Goal: Information Seeking & Learning: Learn about a topic

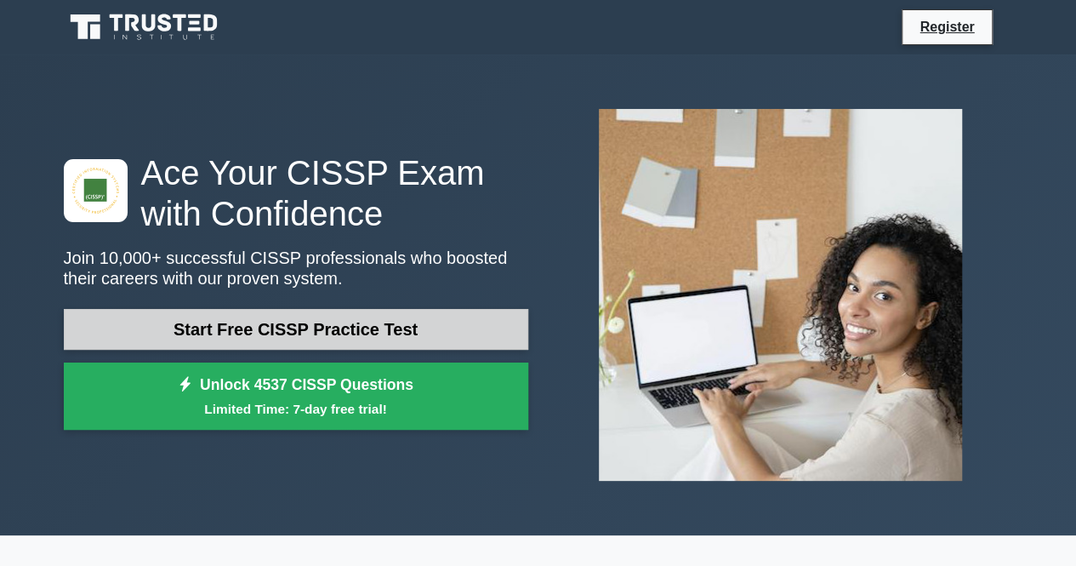
click at [351, 320] on link "Start Free CISSP Practice Test" at bounding box center [296, 329] width 465 height 41
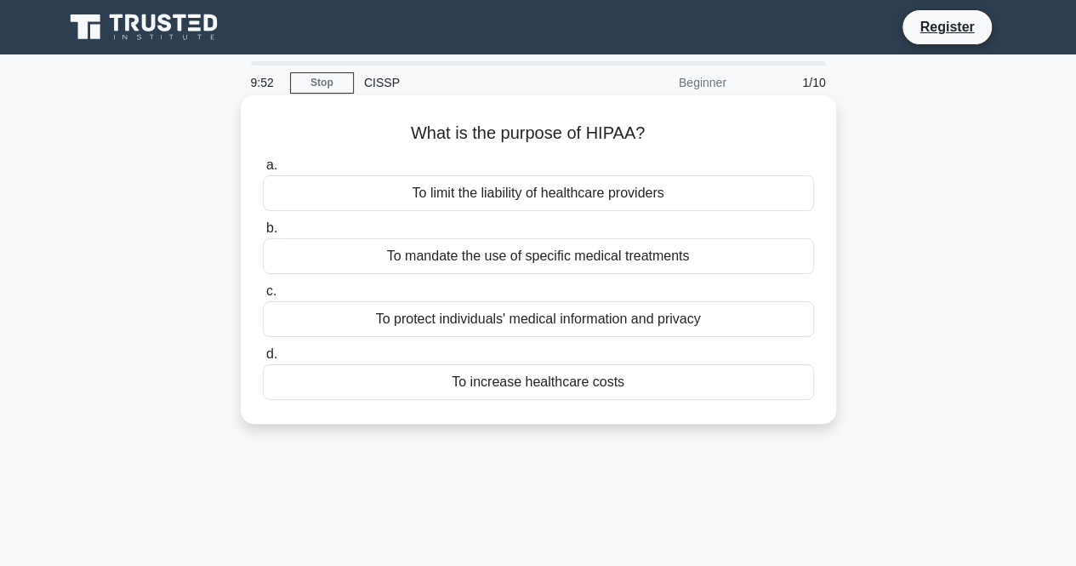
click at [461, 317] on div "To protect individuals' medical information and privacy" at bounding box center [538, 319] width 551 height 36
click at [263, 297] on input "c. To protect individuals' medical information and privacy" at bounding box center [263, 291] width 0 height 11
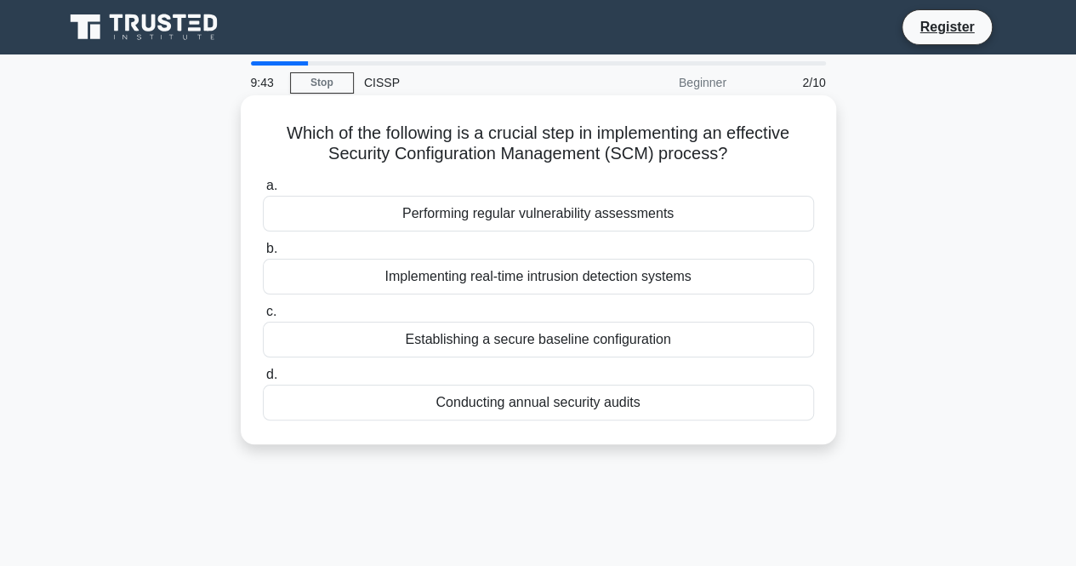
click at [630, 338] on div "Establishing a secure baseline configuration" at bounding box center [538, 340] width 551 height 36
click at [263, 317] on input "c. Establishing a secure baseline configuration" at bounding box center [263, 311] width 0 height 11
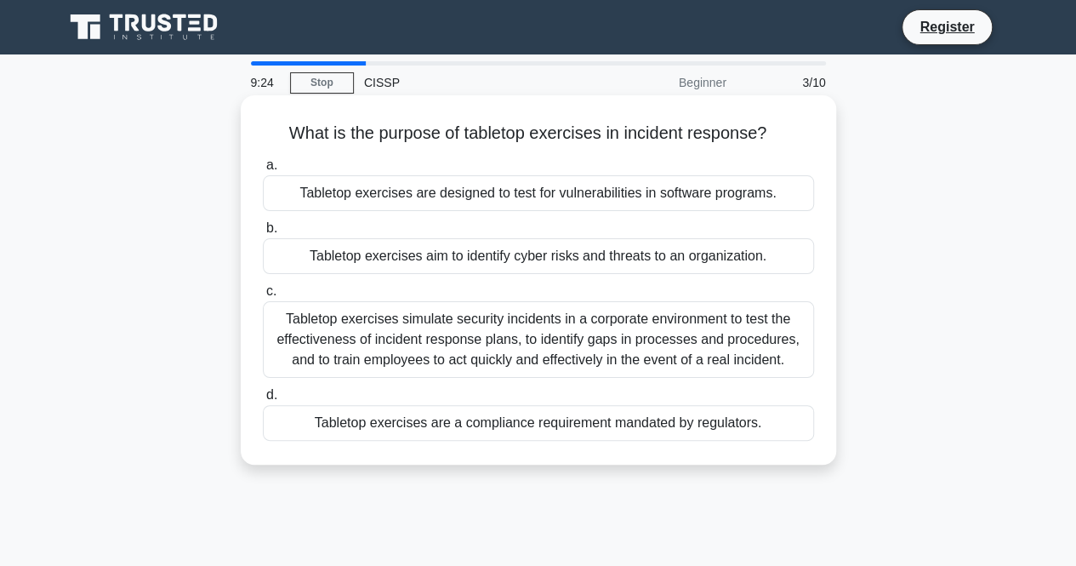
click at [619, 333] on div "Tabletop exercises simulate security incidents in a corporate environment to te…" at bounding box center [538, 339] width 551 height 77
click at [263, 297] on input "c. Tabletop exercises simulate security incidents in a corporate environment to…" at bounding box center [263, 291] width 0 height 11
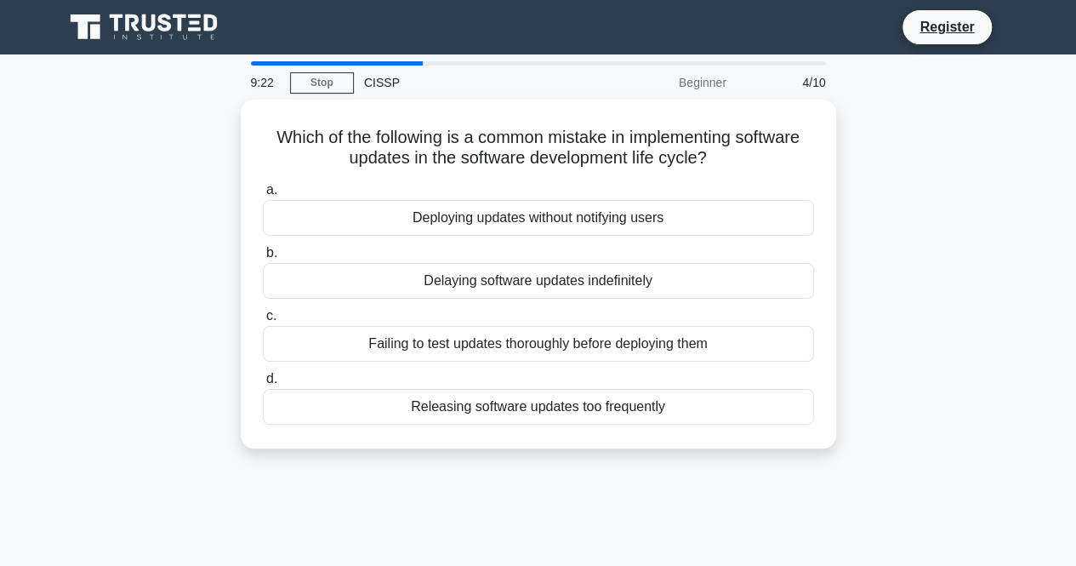
click at [973, 208] on div "Which of the following is a common mistake in implementing software updates in …" at bounding box center [539, 284] width 970 height 369
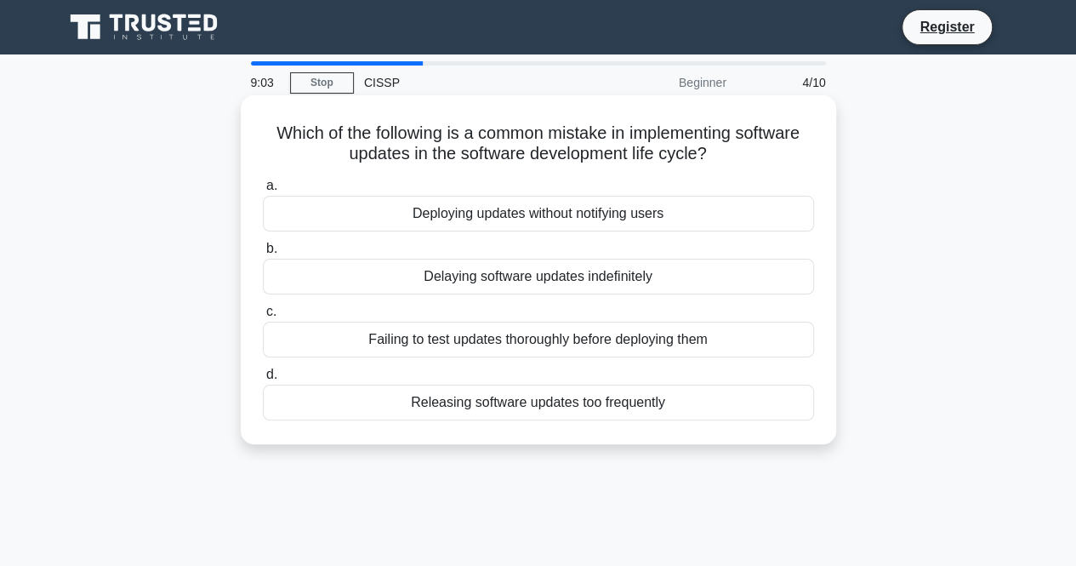
click at [499, 340] on div "Failing to test updates thoroughly before deploying them" at bounding box center [538, 340] width 551 height 36
click at [263, 317] on input "c. Failing to test updates thoroughly before deploying them" at bounding box center [263, 311] width 0 height 11
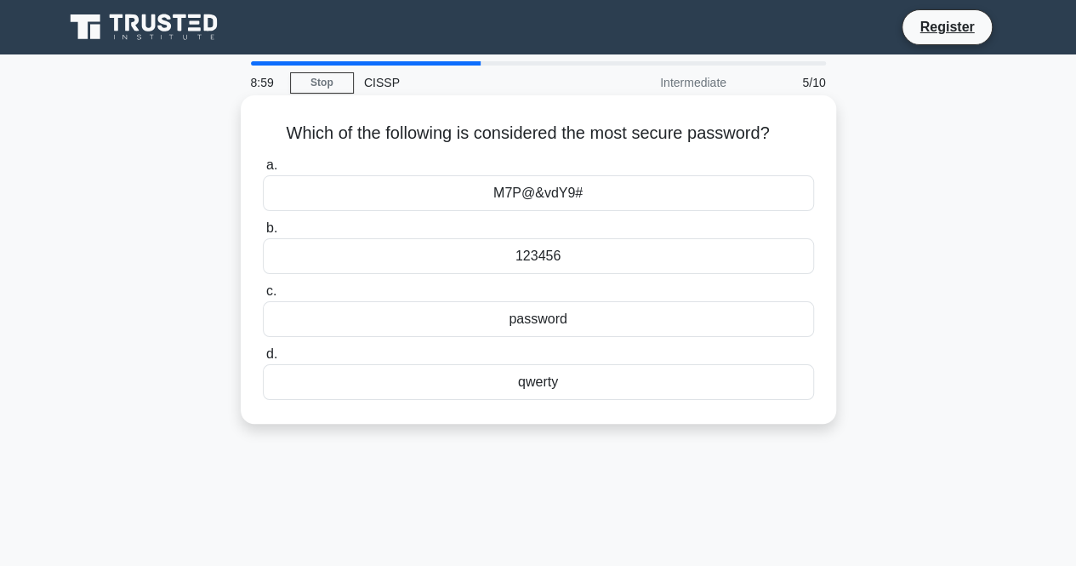
click at [587, 191] on div "M7P@&vdY9#" at bounding box center [538, 193] width 551 height 36
click at [263, 171] on input "a. M7P@&vdY9#" at bounding box center [263, 165] width 0 height 11
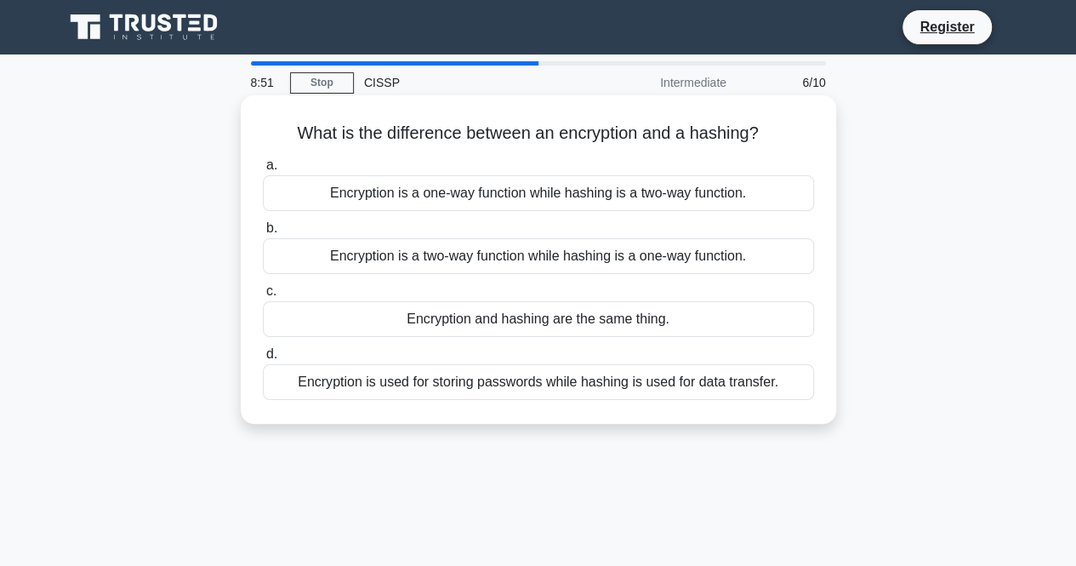
click at [557, 261] on div "Encryption is a two-way function while hashing is a one-way function." at bounding box center [538, 256] width 551 height 36
click at [263, 234] on input "b. Encryption is a two-way function while hashing is a one-way function." at bounding box center [263, 228] width 0 height 11
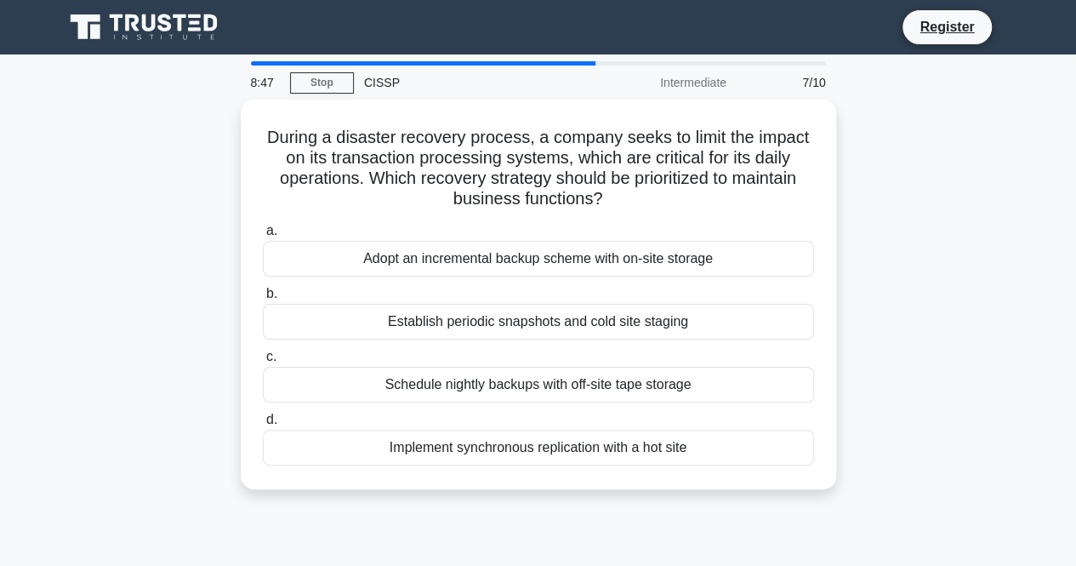
click at [1045, 239] on main "8:47 Stop CISSP Intermediate 7/10 During a disaster recovery process, a company…" at bounding box center [538, 486] width 1076 height 865
drag, startPoint x: 899, startPoint y: 260, endPoint x: 897, endPoint y: 271, distance: 12.0
click at [897, 271] on div "During a disaster recovery process, a company seeks to limit the impact on its …" at bounding box center [539, 305] width 970 height 410
click at [980, 353] on div "During a disaster recovery process, a company seeks to limit the impact on its …" at bounding box center [539, 305] width 970 height 410
click at [919, 207] on div "During a disaster recovery process, a company seeks to limit the impact on its …" at bounding box center [539, 305] width 970 height 410
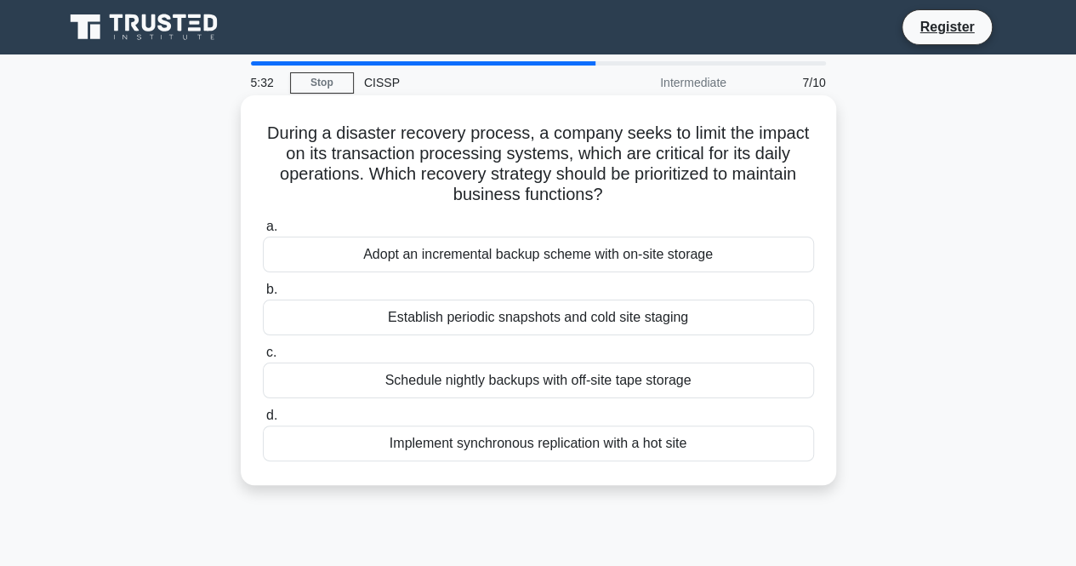
click at [695, 443] on div "Implement synchronous replication with a hot site" at bounding box center [538, 443] width 551 height 36
click at [263, 421] on input "d. Implement synchronous replication with a hot site" at bounding box center [263, 415] width 0 height 11
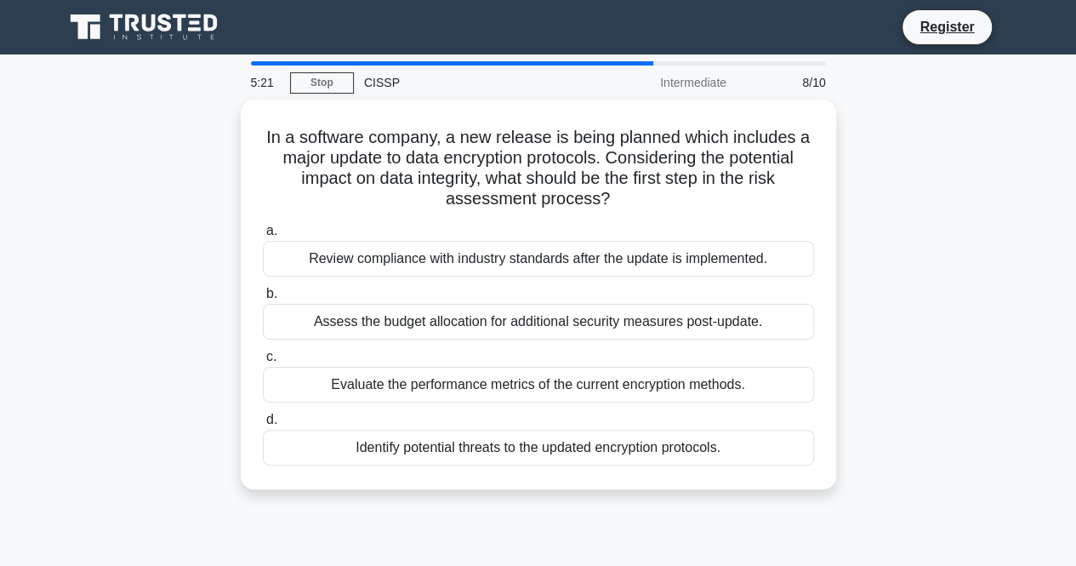
click at [905, 160] on div "In a software company, a new release is being planned which includes a major up…" at bounding box center [539, 305] width 970 height 410
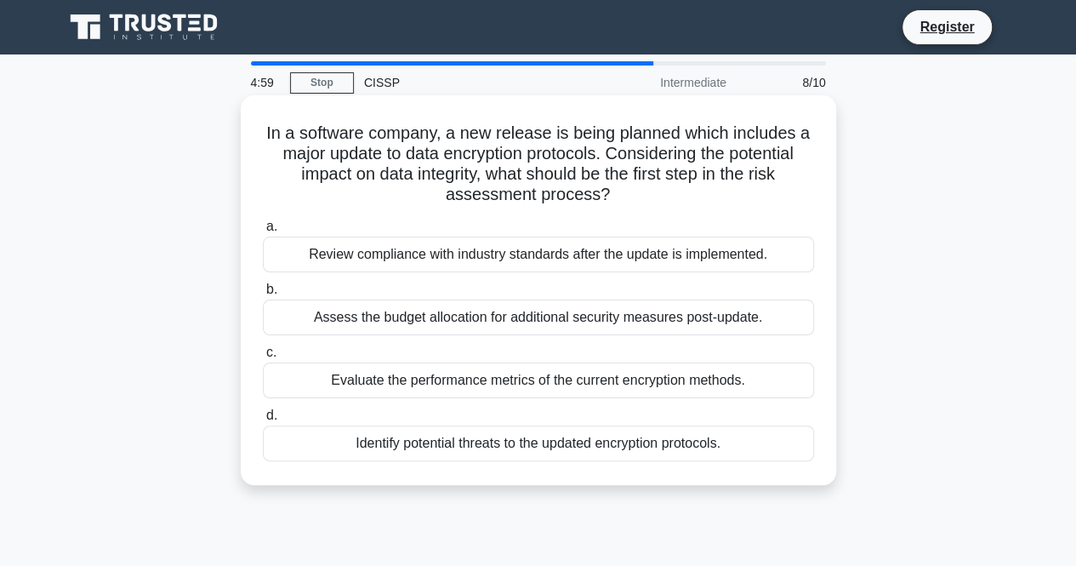
click at [528, 443] on div "Identify potential threats to the updated encryption protocols." at bounding box center [538, 443] width 551 height 36
click at [263, 421] on input "d. Identify potential threats to the updated encryption protocols." at bounding box center [263, 415] width 0 height 11
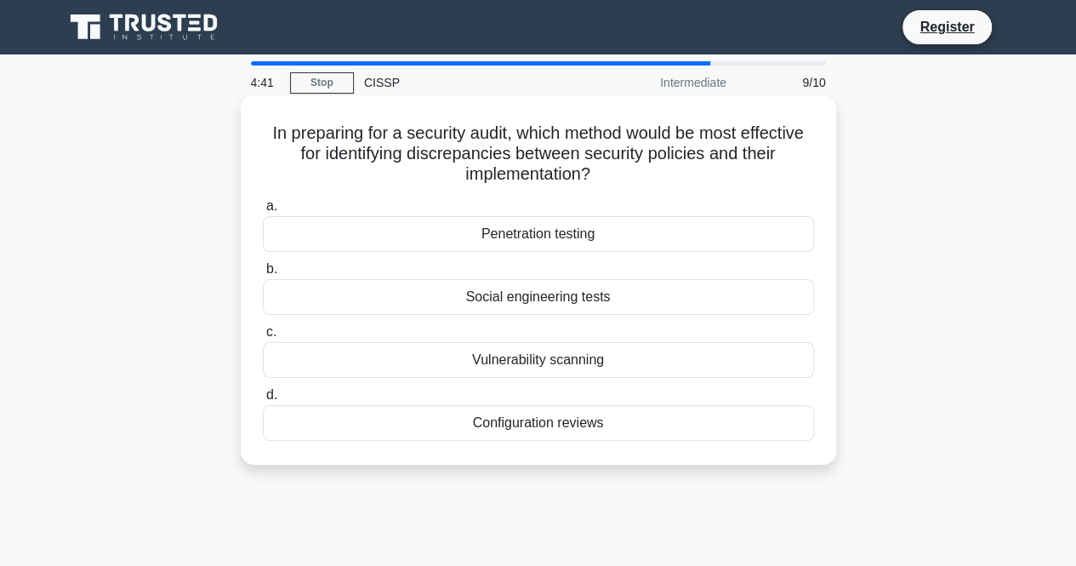
click at [545, 428] on div "Configuration reviews" at bounding box center [538, 423] width 551 height 36
click at [263, 401] on input "d. Configuration reviews" at bounding box center [263, 395] width 0 height 11
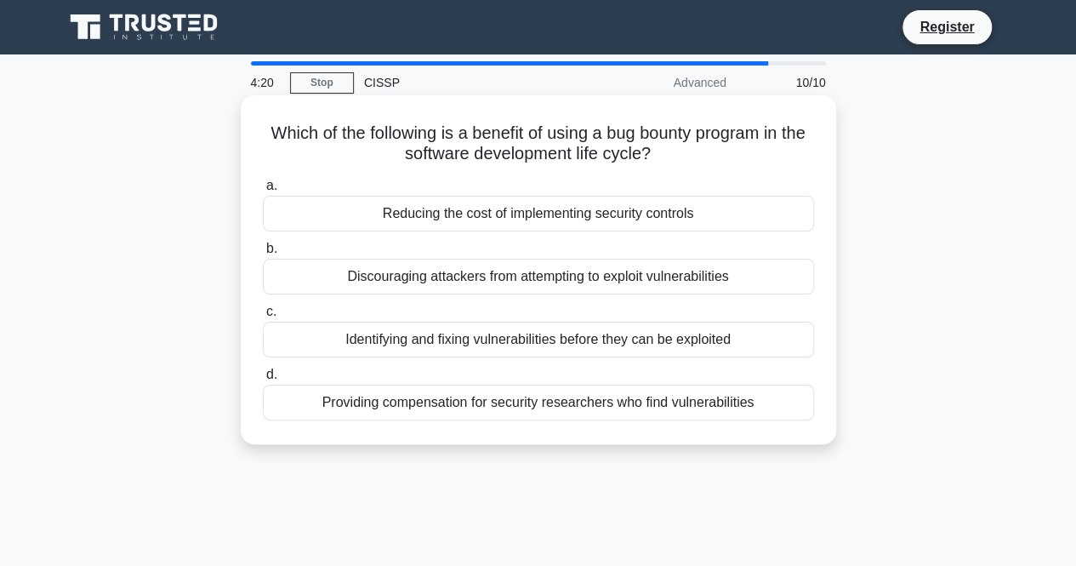
click at [582, 340] on div "Identifying and fixing vulnerabilities before they can be exploited" at bounding box center [538, 340] width 551 height 36
click at [263, 317] on input "c. Identifying and fixing vulnerabilities before they can be exploited" at bounding box center [263, 311] width 0 height 11
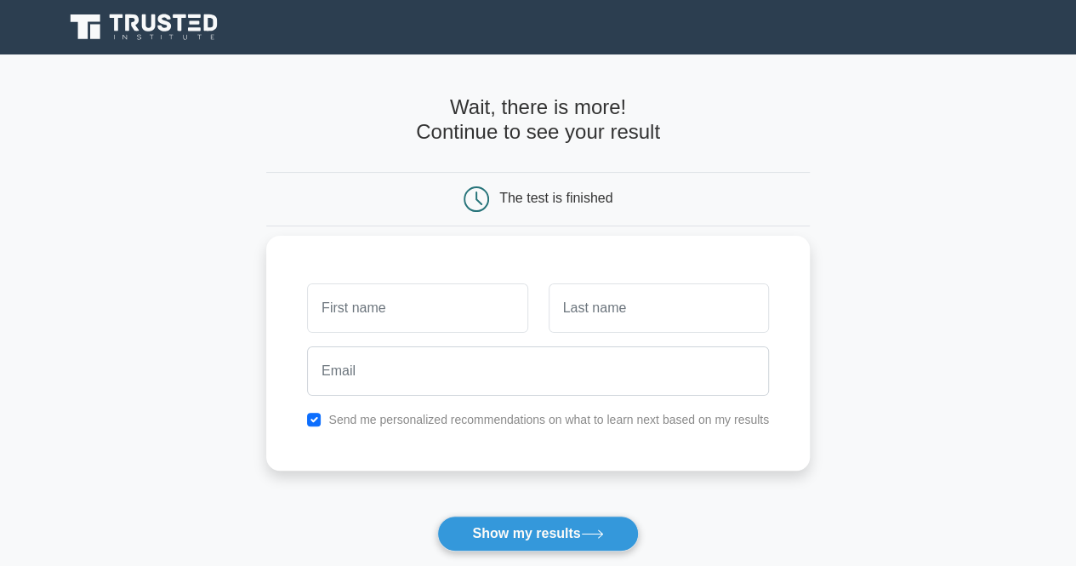
click at [419, 317] on input "text" at bounding box center [417, 307] width 220 height 49
type input "C"
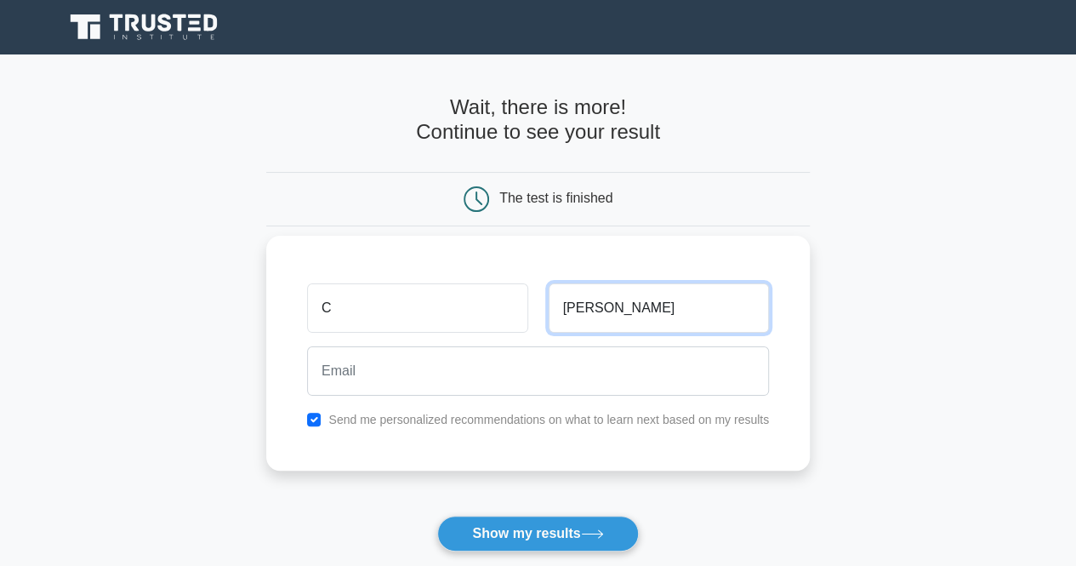
type input "Lau"
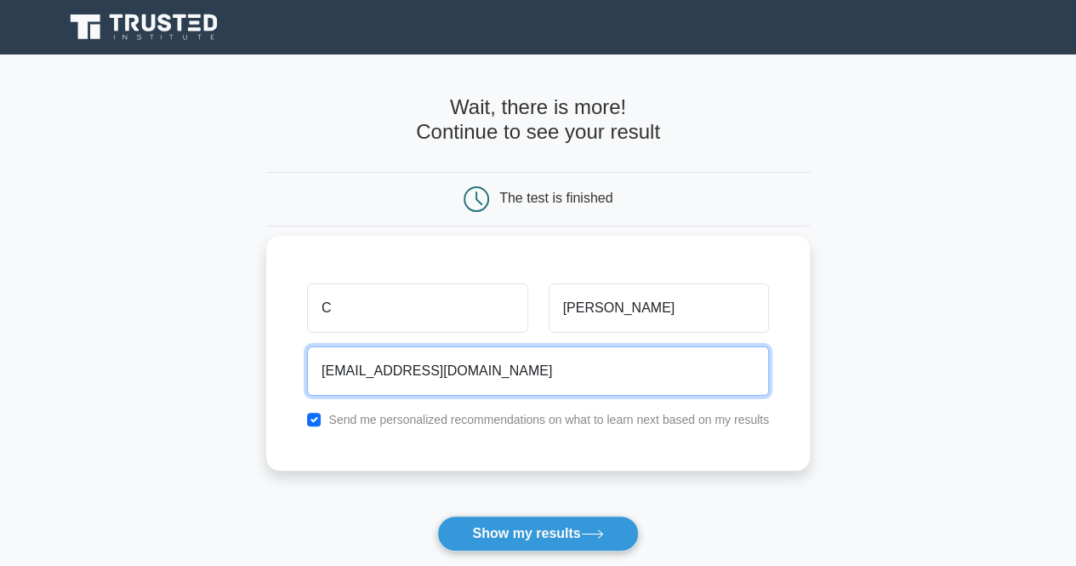
type input "clau002046@gmail.com"
click at [437, 516] on button "Show my results" at bounding box center [537, 534] width 201 height 36
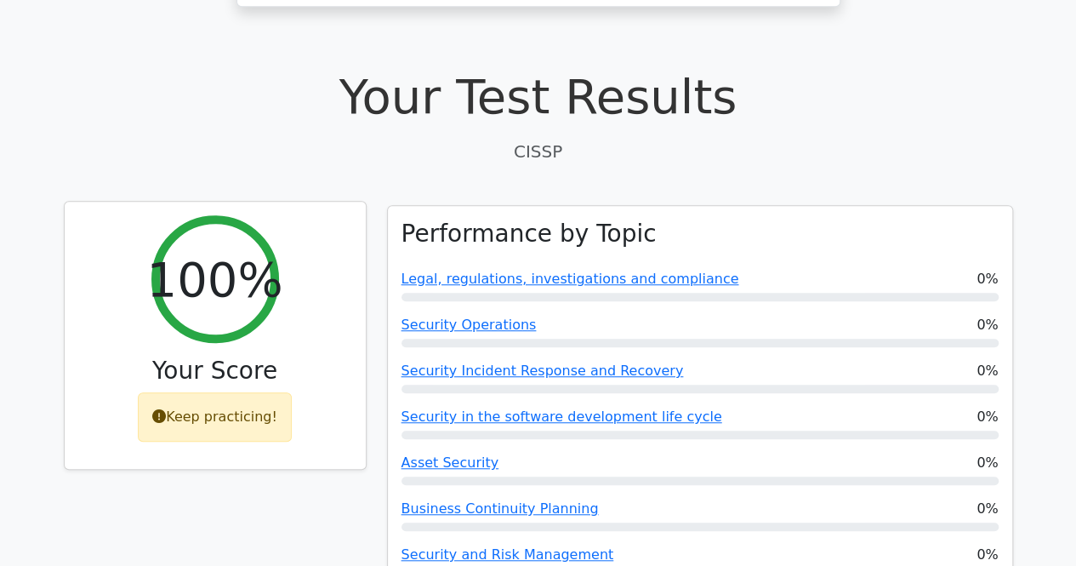
scroll to position [511, 0]
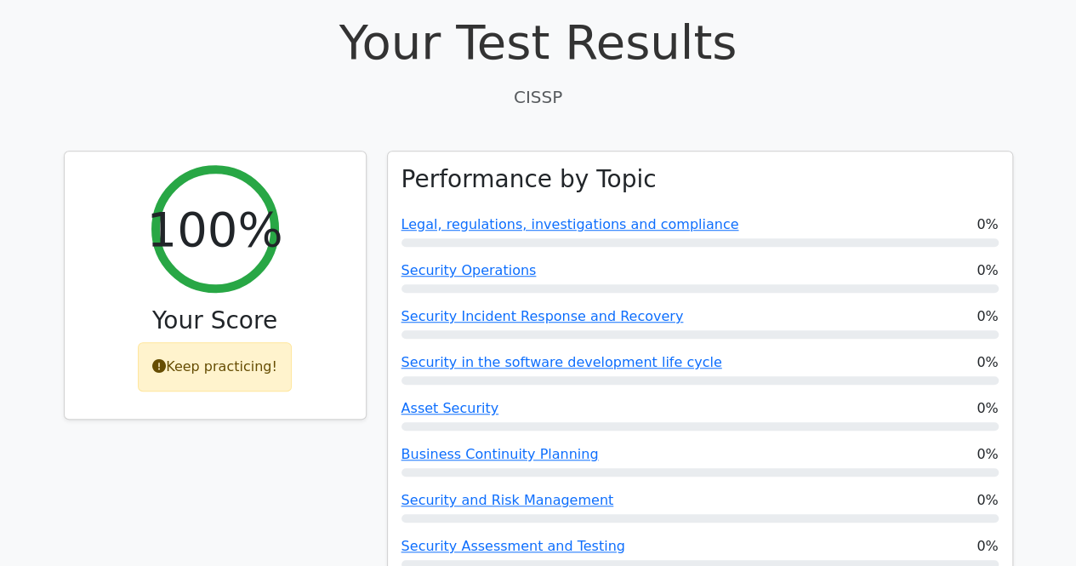
click at [249, 465] on div "100% Your Score Keep practicing!" at bounding box center [215, 384] width 323 height 466
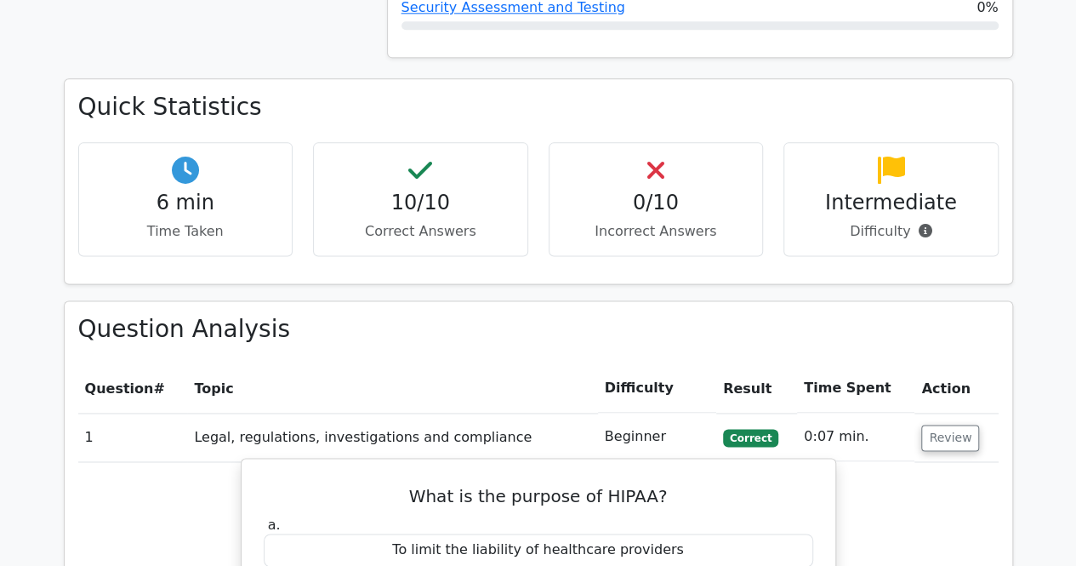
scroll to position [1021, 0]
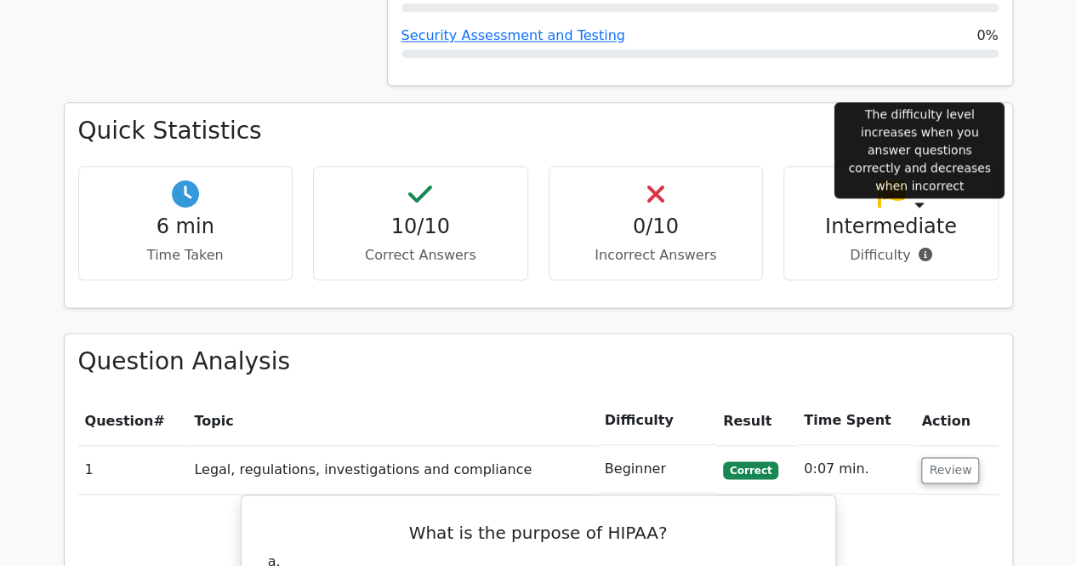
click at [922, 248] on icon at bounding box center [925, 255] width 14 height 14
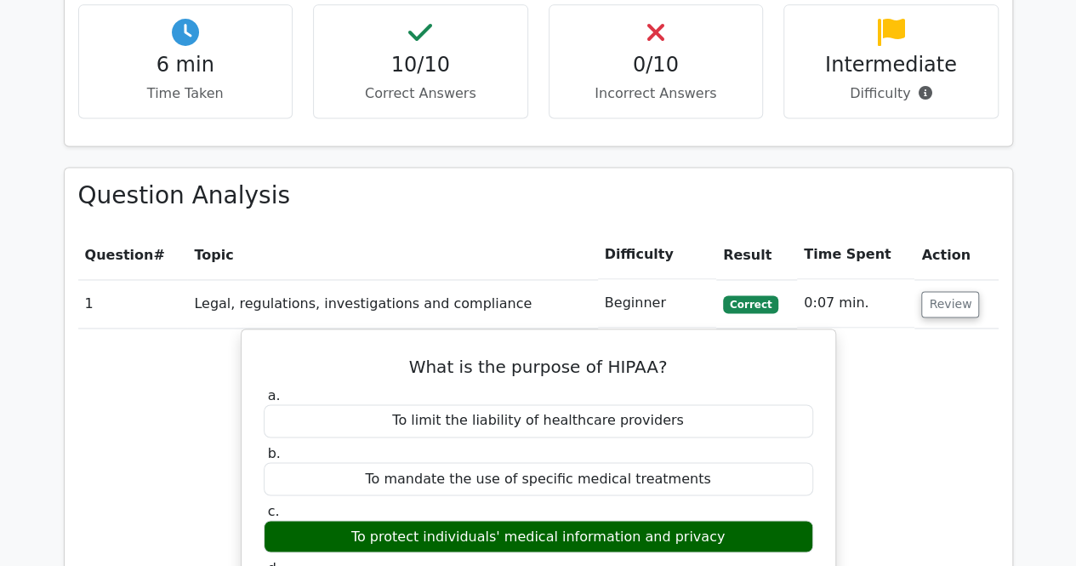
scroll to position [1191, 0]
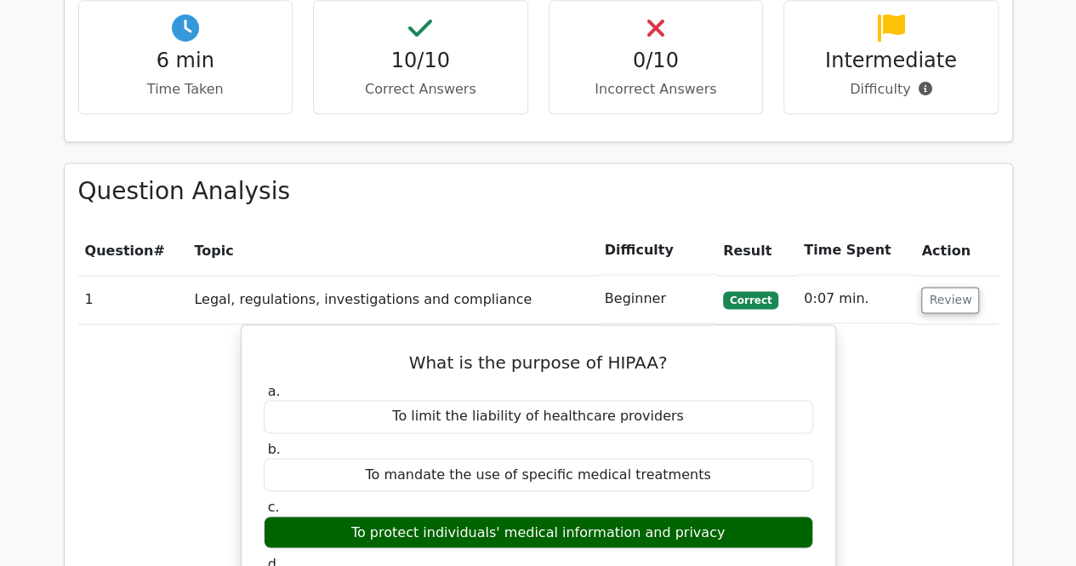
click at [1025, 259] on main "Go Premium CISSP Preparation Package (2025) 5693 Superior-grade CISSP practice …" at bounding box center [538, 378] width 1076 height 3031
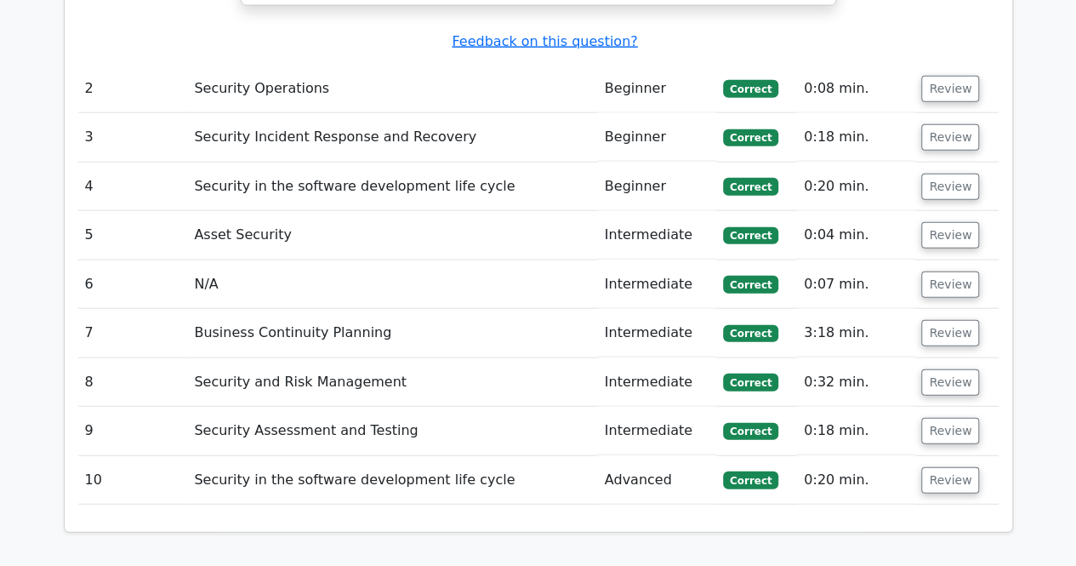
scroll to position [1960, 0]
click at [939, 466] on button "Review" at bounding box center [951, 479] width 58 height 26
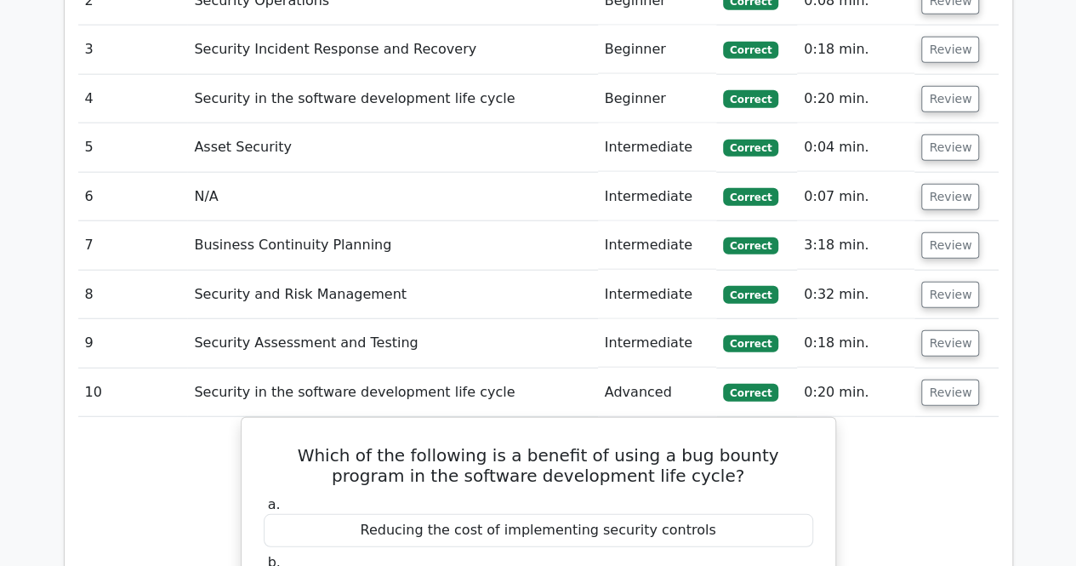
scroll to position [2045, 0]
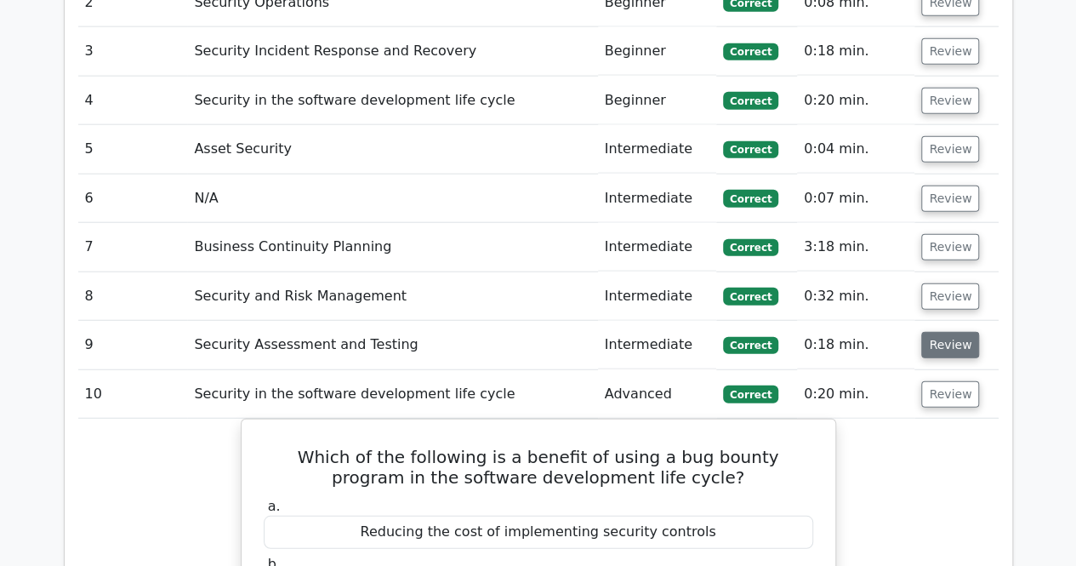
click at [965, 332] on button "Review" at bounding box center [951, 345] width 58 height 26
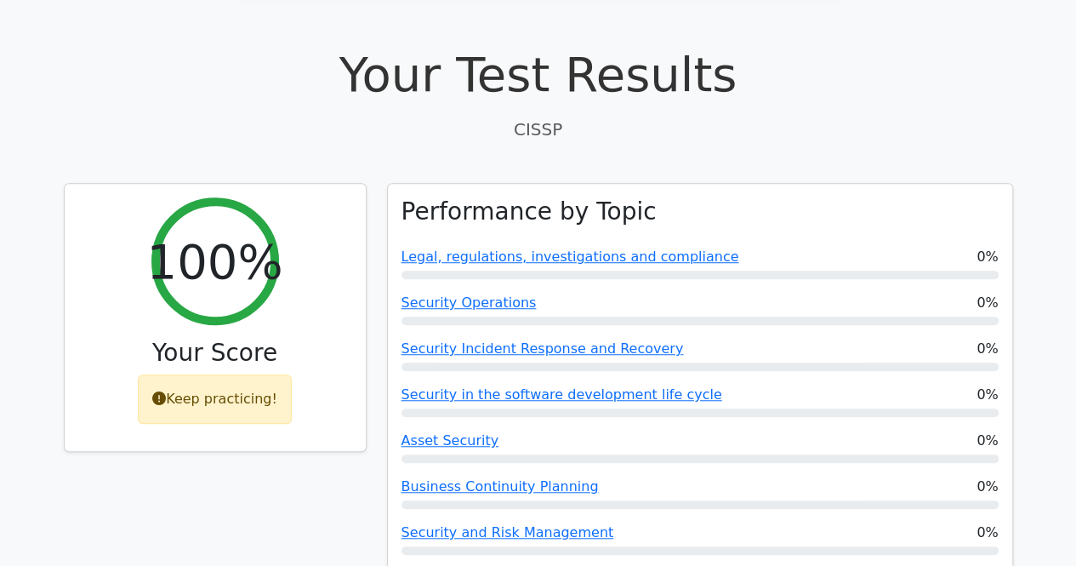
scroll to position [0, 0]
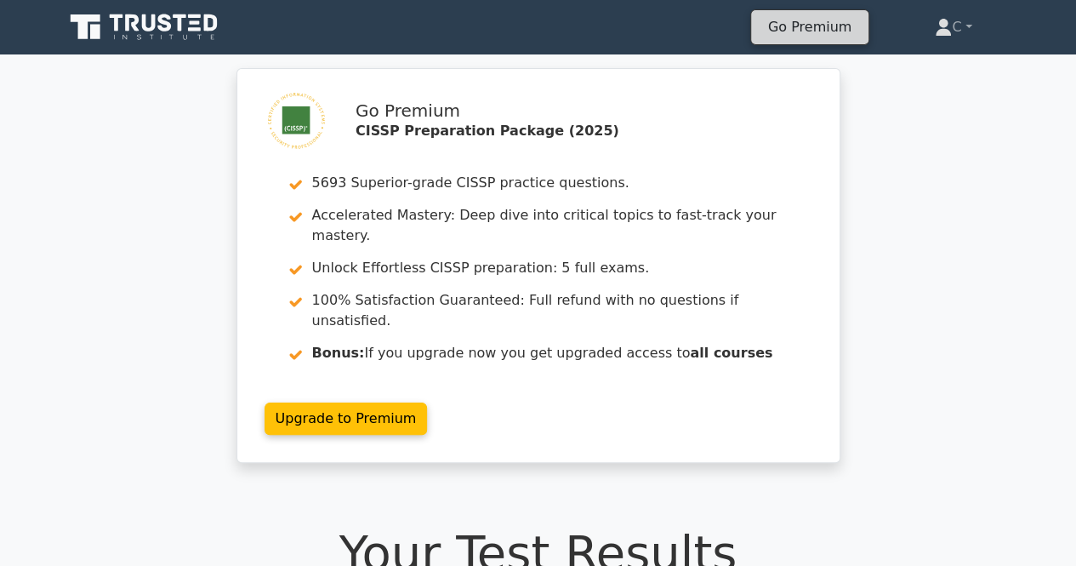
drag, startPoint x: 824, startPoint y: 379, endPoint x: 789, endPoint y: 18, distance: 362.5
